Goal: Task Accomplishment & Management: Complete application form

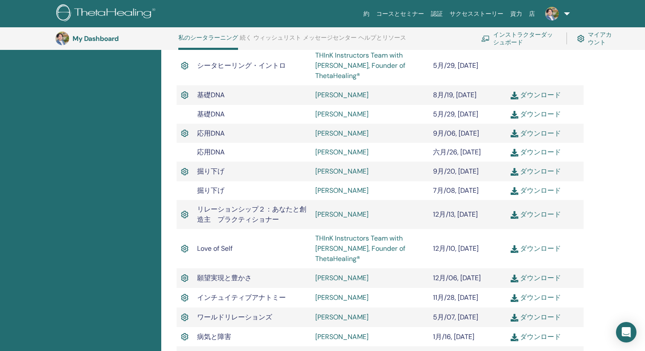
scroll to position [285, 0]
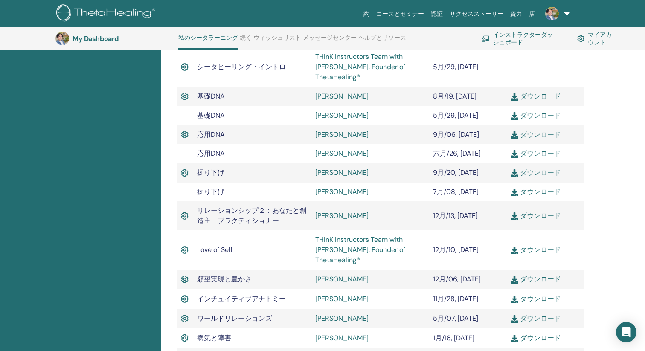
click at [355, 194] on link "DAIKI HIRAMATSU" at bounding box center [341, 191] width 53 height 9
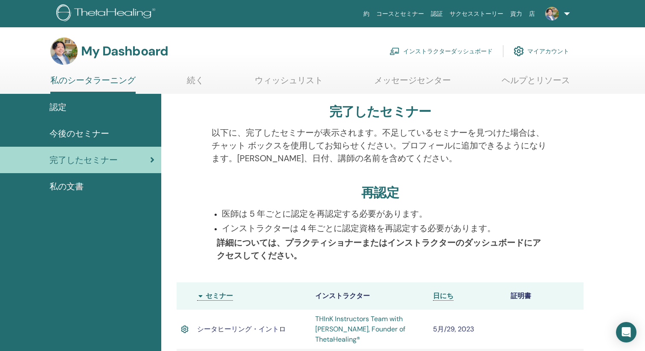
click at [462, 51] on link "インストラクターダッシュボード" at bounding box center [440, 51] width 103 height 19
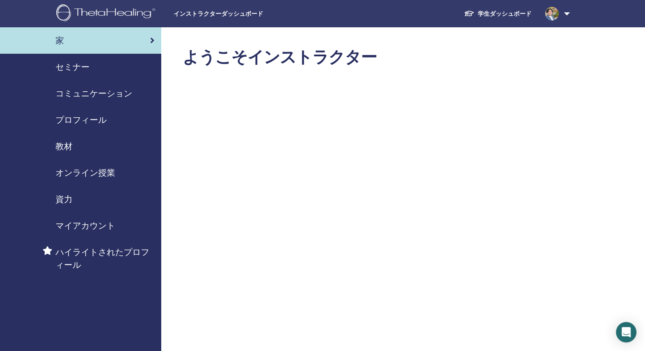
click at [86, 65] on span "セミナー" at bounding box center [72, 67] width 34 height 13
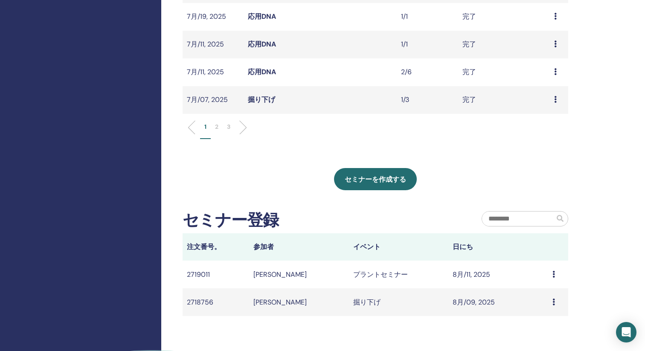
scroll to position [325, 0]
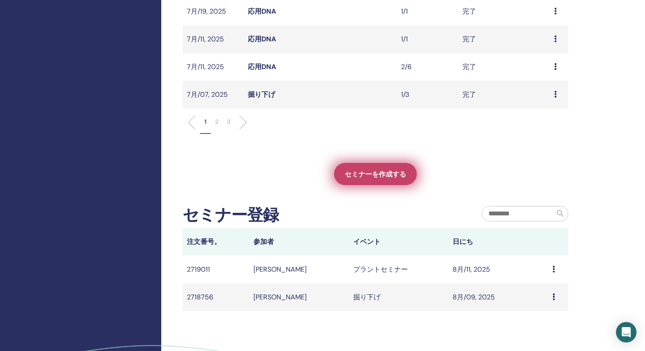
click at [367, 171] on span "セミナーを作成する" at bounding box center [375, 174] width 61 height 9
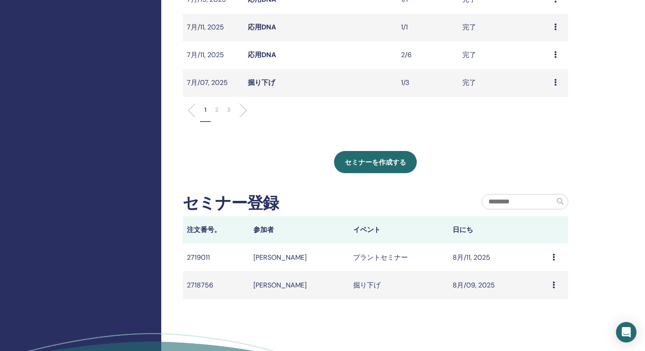
scroll to position [344, 0]
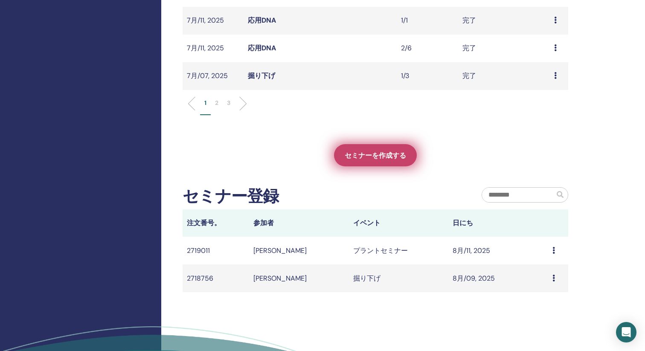
click at [364, 159] on span "セミナーを作成する" at bounding box center [375, 155] width 61 height 9
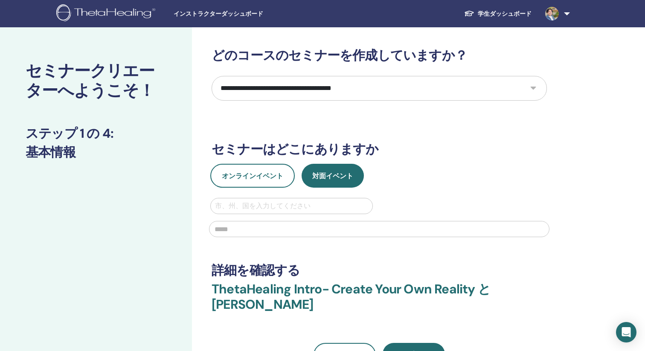
click at [292, 90] on select "**********" at bounding box center [378, 88] width 335 height 25
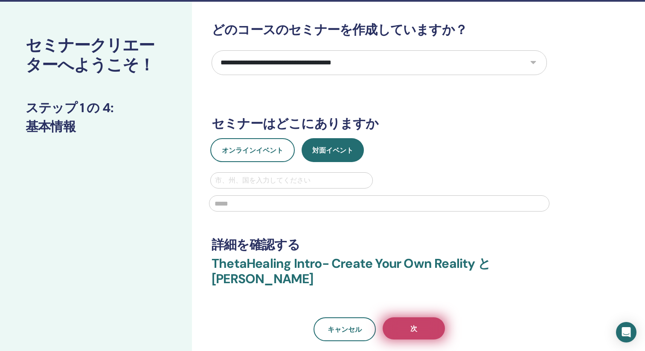
click at [394, 329] on button "次" at bounding box center [413, 328] width 62 height 22
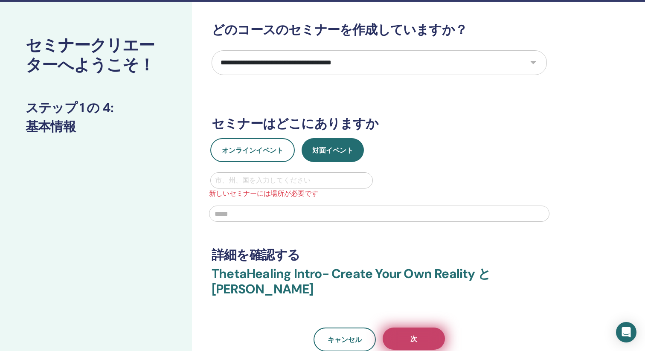
click at [394, 329] on button "次" at bounding box center [413, 338] width 62 height 22
click at [455, 187] on div "市、州、国を入力してください 新しいセミナーには場所が必要です" at bounding box center [379, 199] width 350 height 55
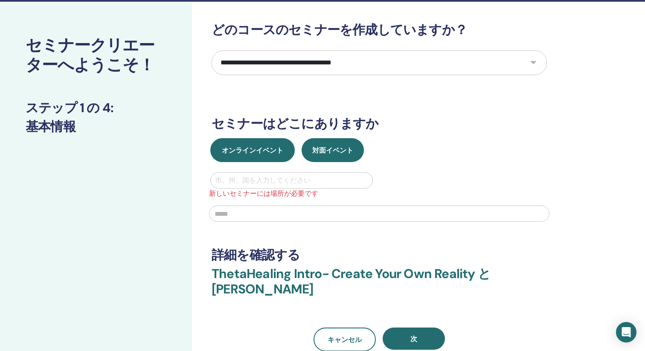
click at [273, 148] on span "オンラインイベント" at bounding box center [252, 150] width 61 height 9
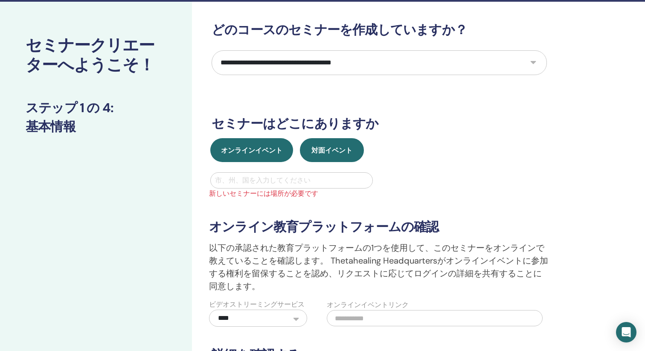
click at [324, 149] on span "対面イベント" at bounding box center [331, 150] width 41 height 9
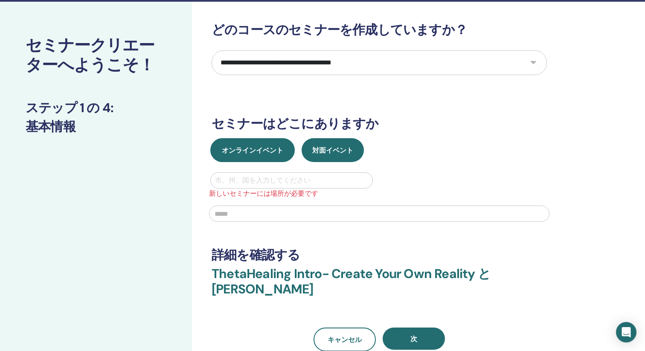
click at [256, 146] on span "オンラインイベント" at bounding box center [252, 150] width 61 height 9
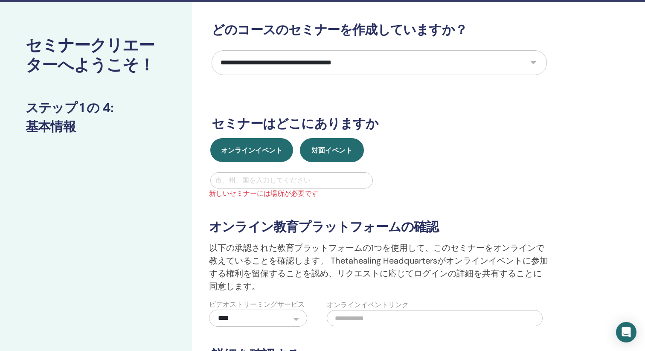
click at [339, 145] on button "対面イベント" at bounding box center [332, 150] width 64 height 24
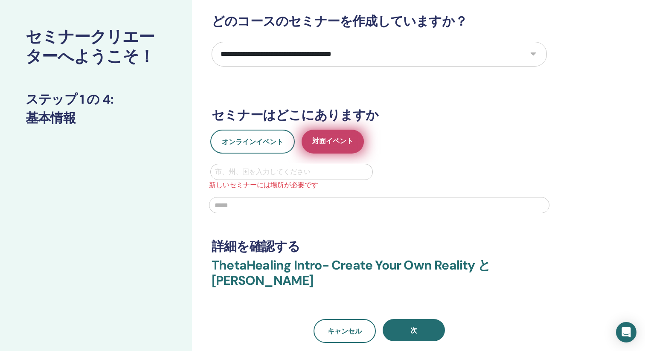
scroll to position [35, 0]
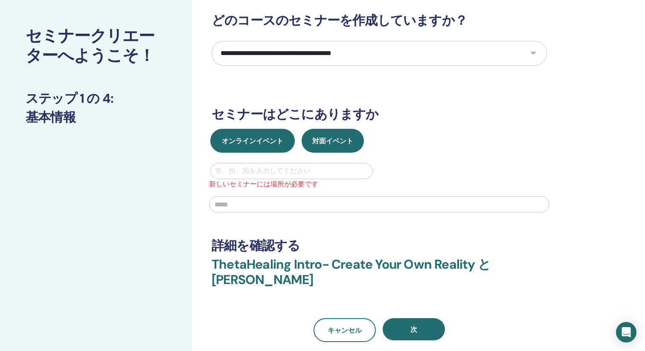
click at [259, 140] on span "オンラインイベント" at bounding box center [252, 140] width 61 height 9
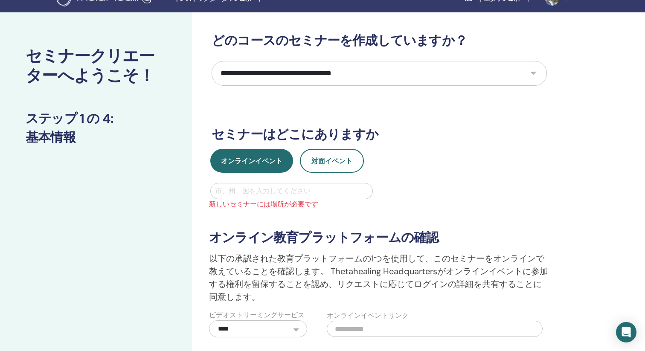
scroll to position [0, 0]
